Goal: Task Accomplishment & Management: Use online tool/utility

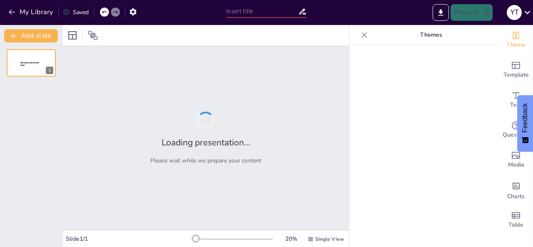
type input "Data-Driven Insights: The Role of Reports in Strategic Decision-Making"
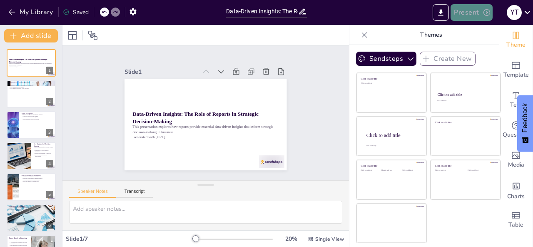
click at [473, 12] on button "Present" at bounding box center [472, 12] width 42 height 17
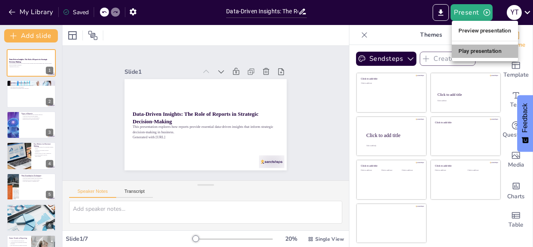
click at [468, 53] on li "Play presentation" at bounding box center [485, 51] width 66 height 13
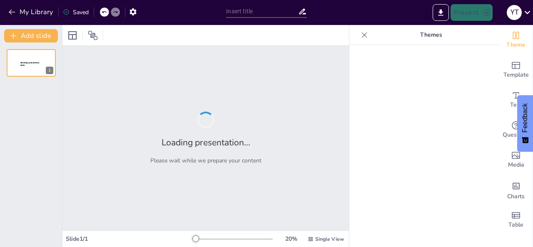
type input "Data-Driven Insights: The Role of Reports in Strategic Decision-Making"
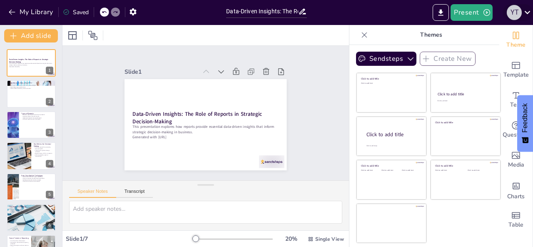
click at [511, 17] on div "Y T" at bounding box center [514, 12] width 15 height 15
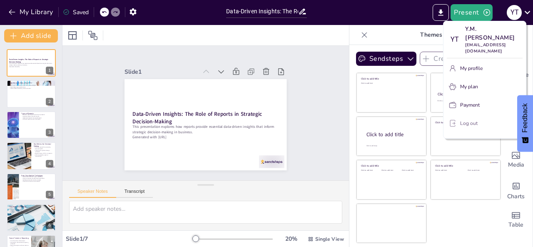
click at [454, 119] on icon "button" at bounding box center [453, 123] width 8 height 8
